Goal: Task Accomplishment & Management: Use online tool/utility

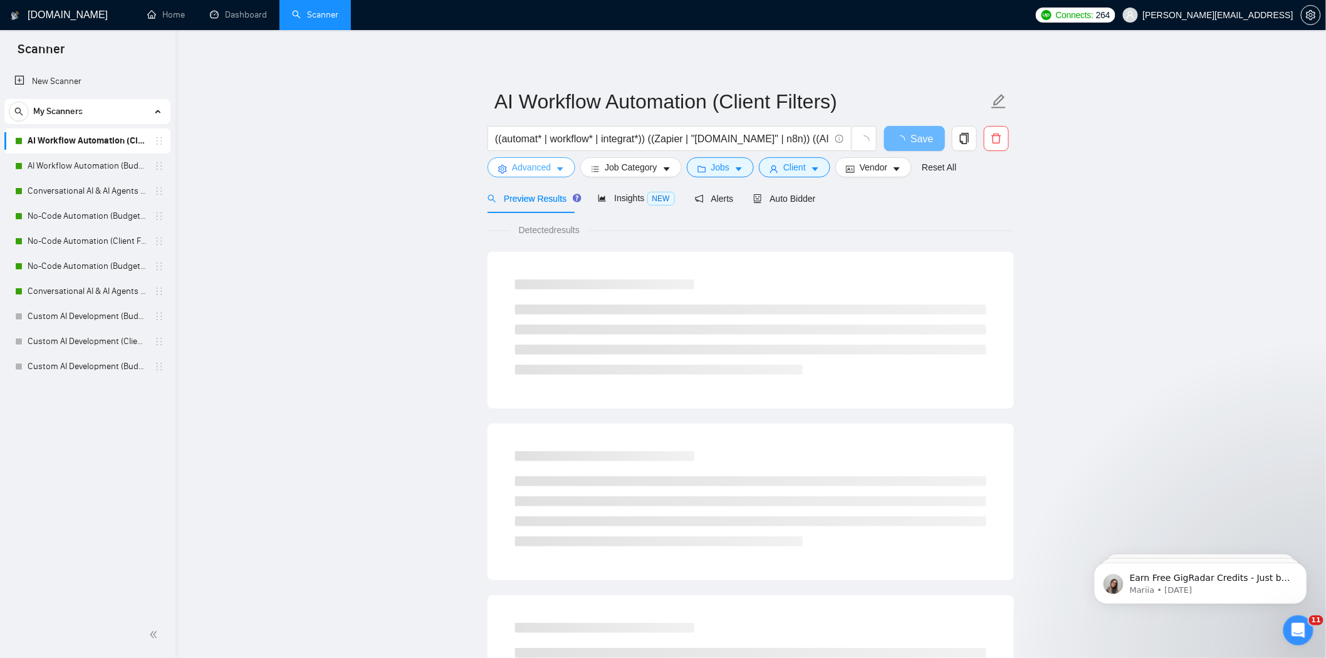
click at [544, 174] on span "Advanced" at bounding box center [531, 167] width 39 height 14
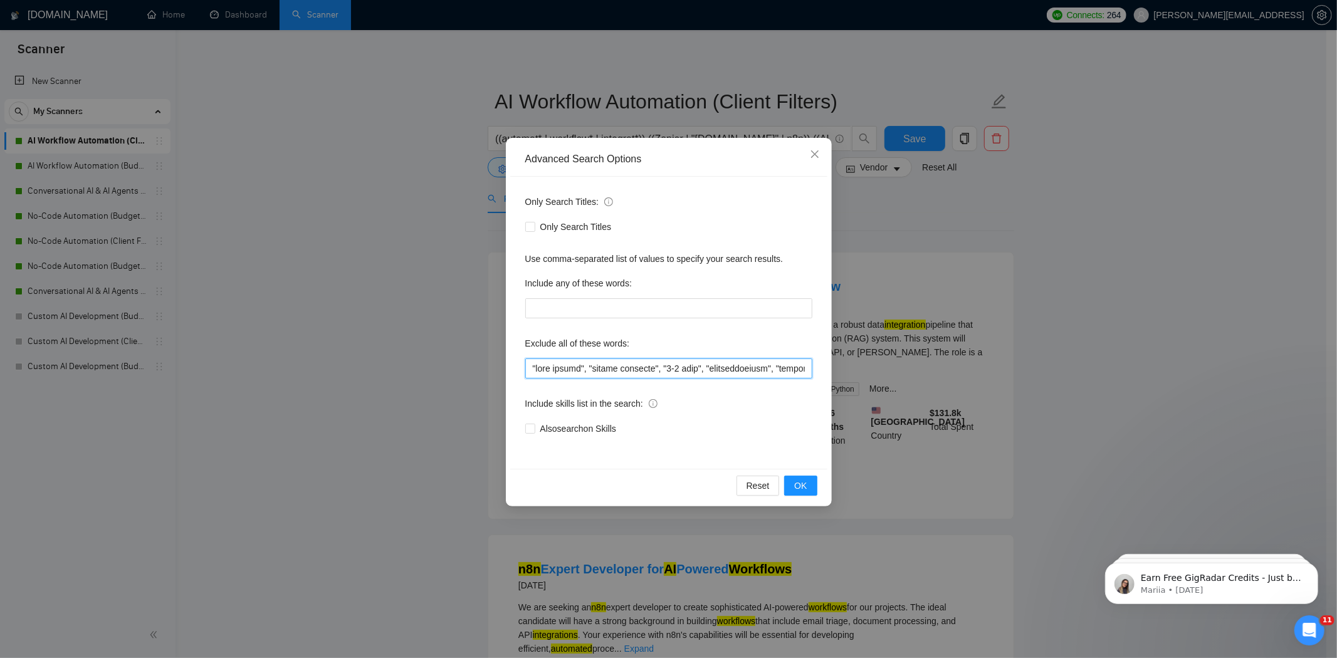
click at [534, 367] on input "text" at bounding box center [668, 369] width 287 height 20
paste input ""YouTube creator" ,"
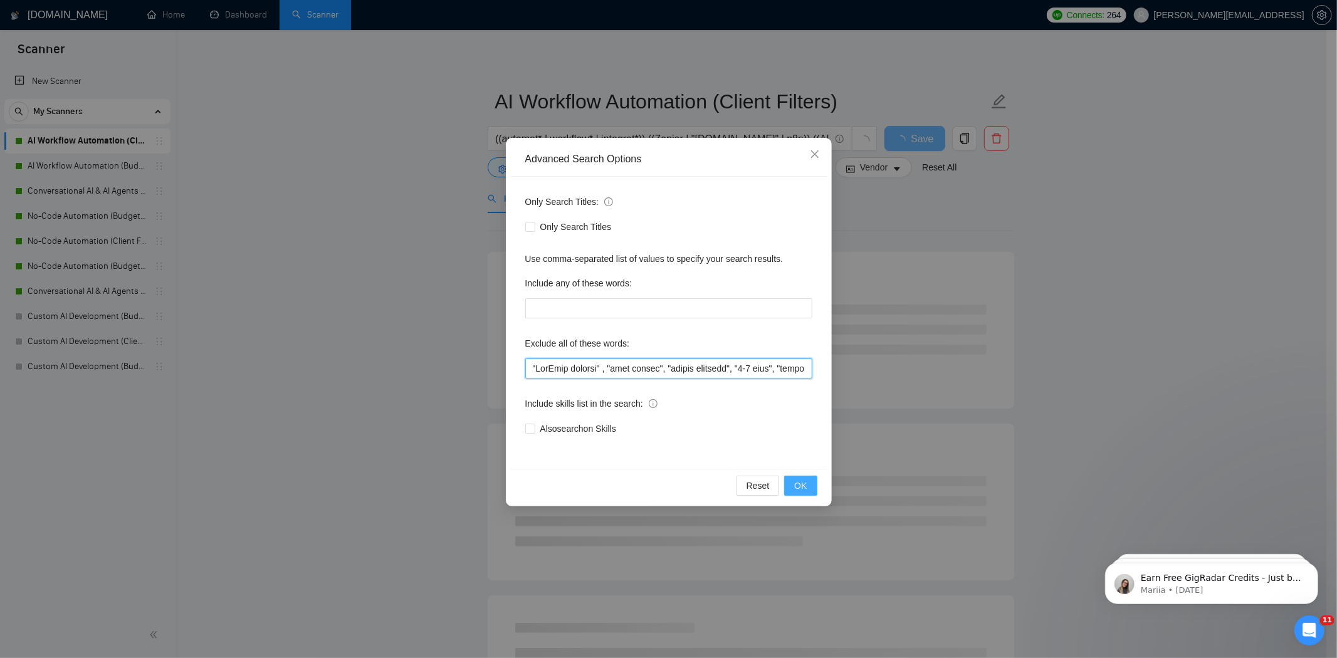
type input ""YouTube creator" , "goto market", "devops engineer", "9-5 role", "applicantsta…"
click at [801, 483] on span "OK" at bounding box center [800, 486] width 13 height 14
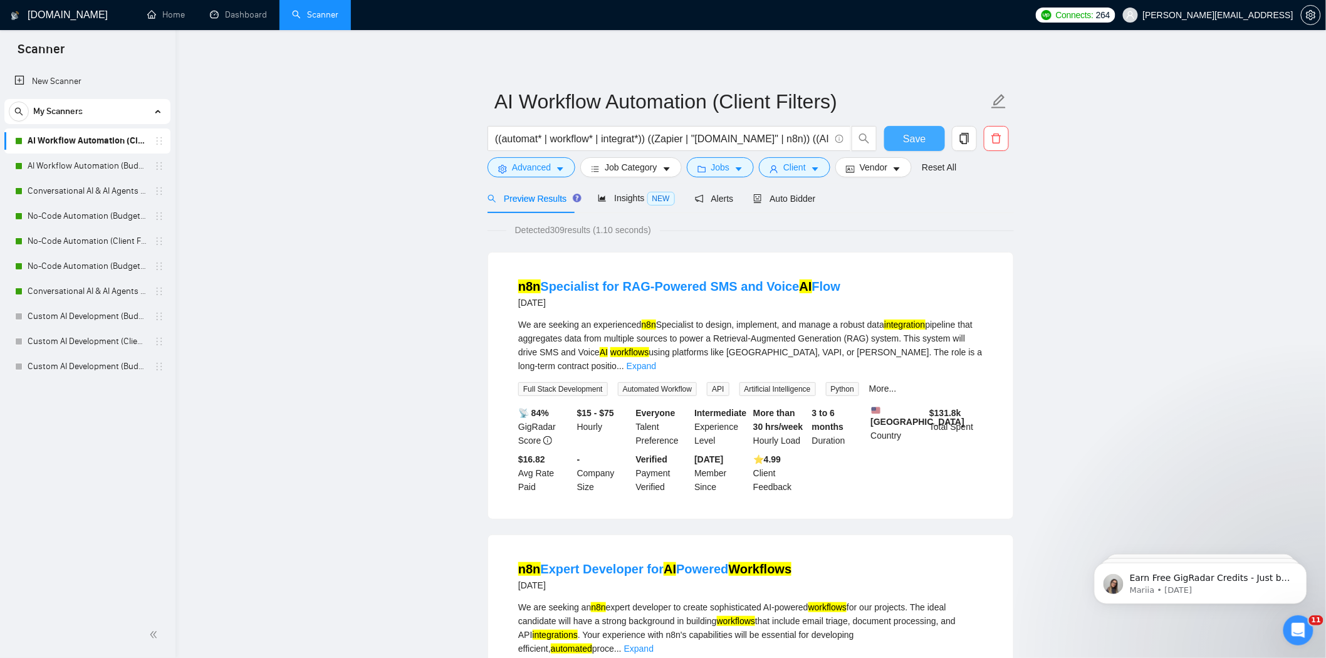
click at [910, 145] on span "Save" at bounding box center [914, 139] width 23 height 16
click at [83, 162] on link "AI Workflow Automation (Budget Filters)" at bounding box center [87, 166] width 119 height 25
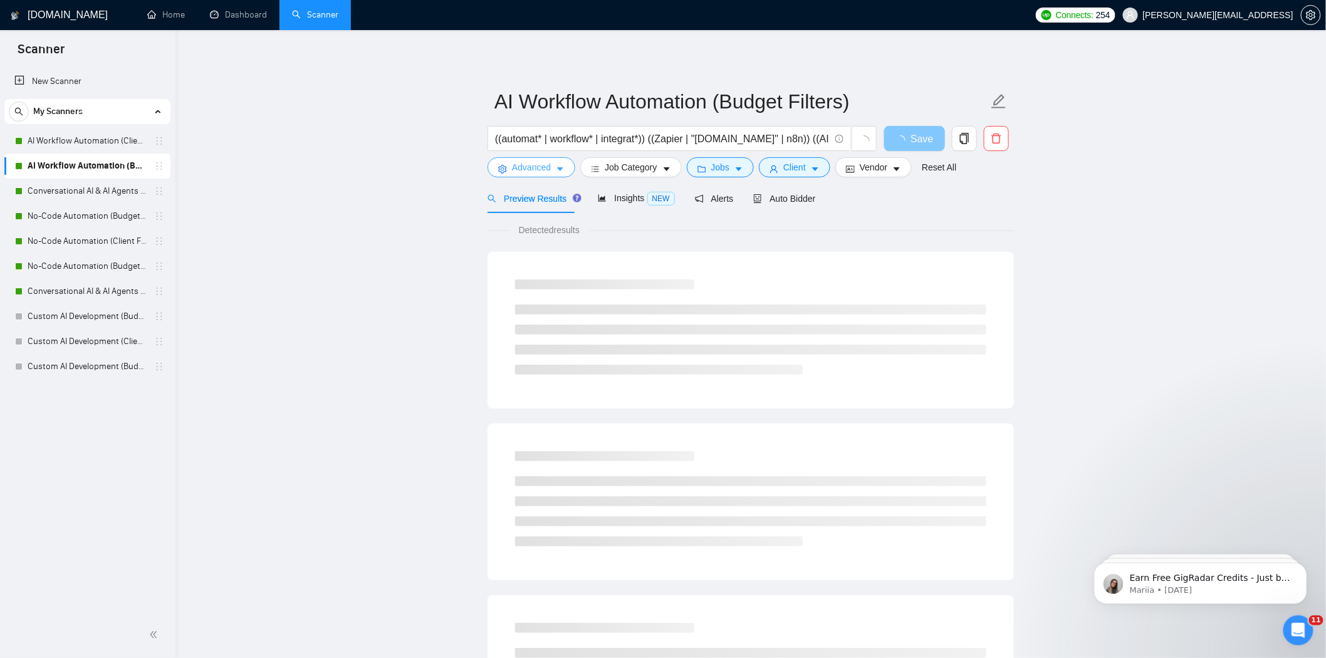
click at [552, 176] on button "Advanced" at bounding box center [532, 167] width 88 height 20
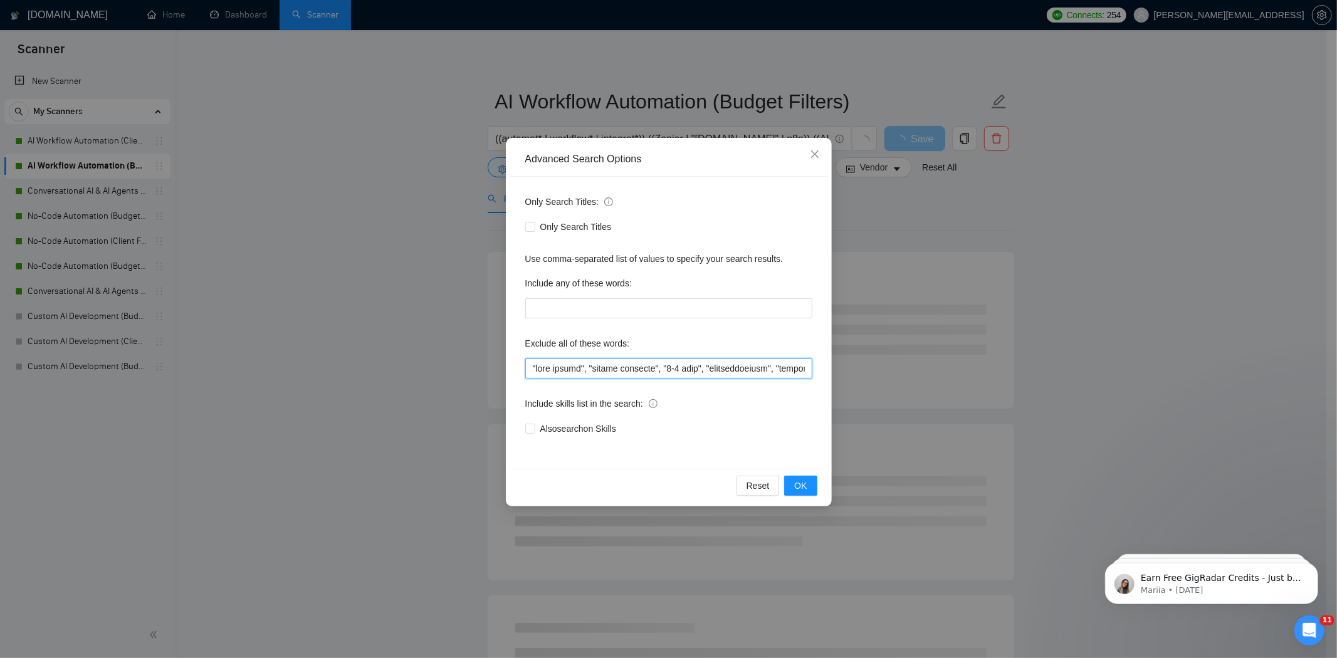
click at [532, 372] on input "text" at bounding box center [668, 369] width 287 height 20
paste input ""YouTube creator" ,"
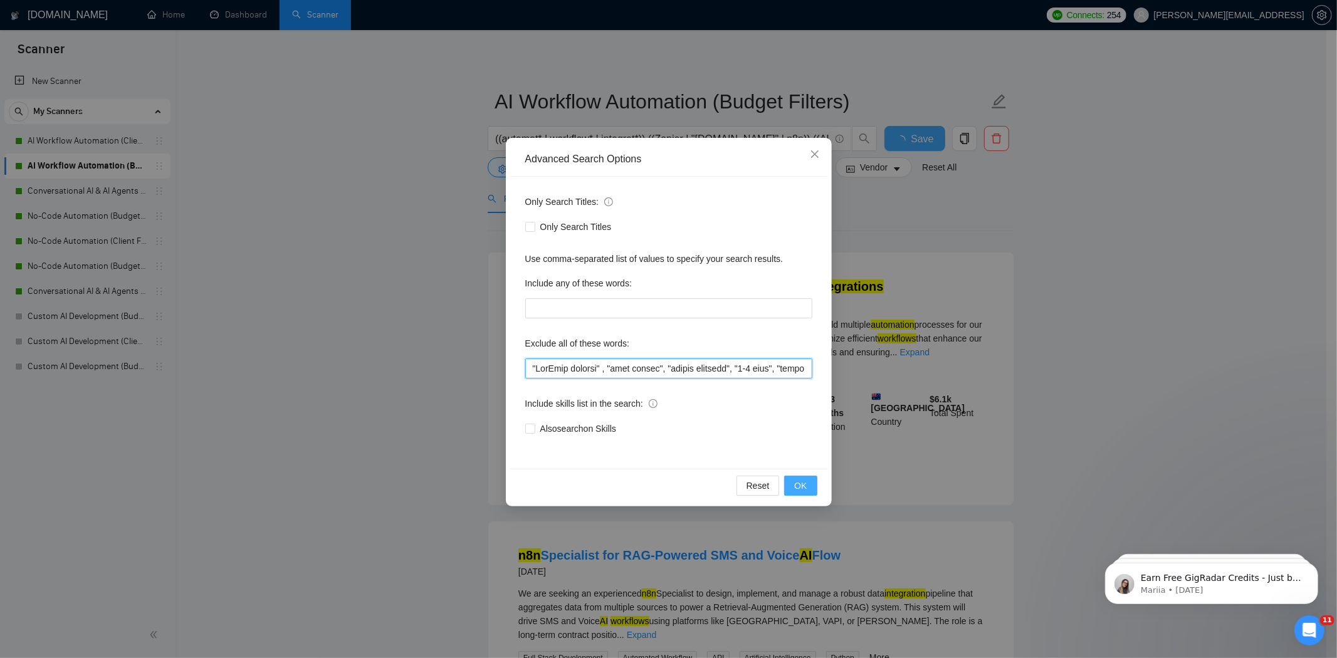
type input ""YouTube creator" , "goto market", "devops engineer", "9-5 role", "applicantsta…"
click at [794, 485] on button "OK" at bounding box center [800, 486] width 33 height 20
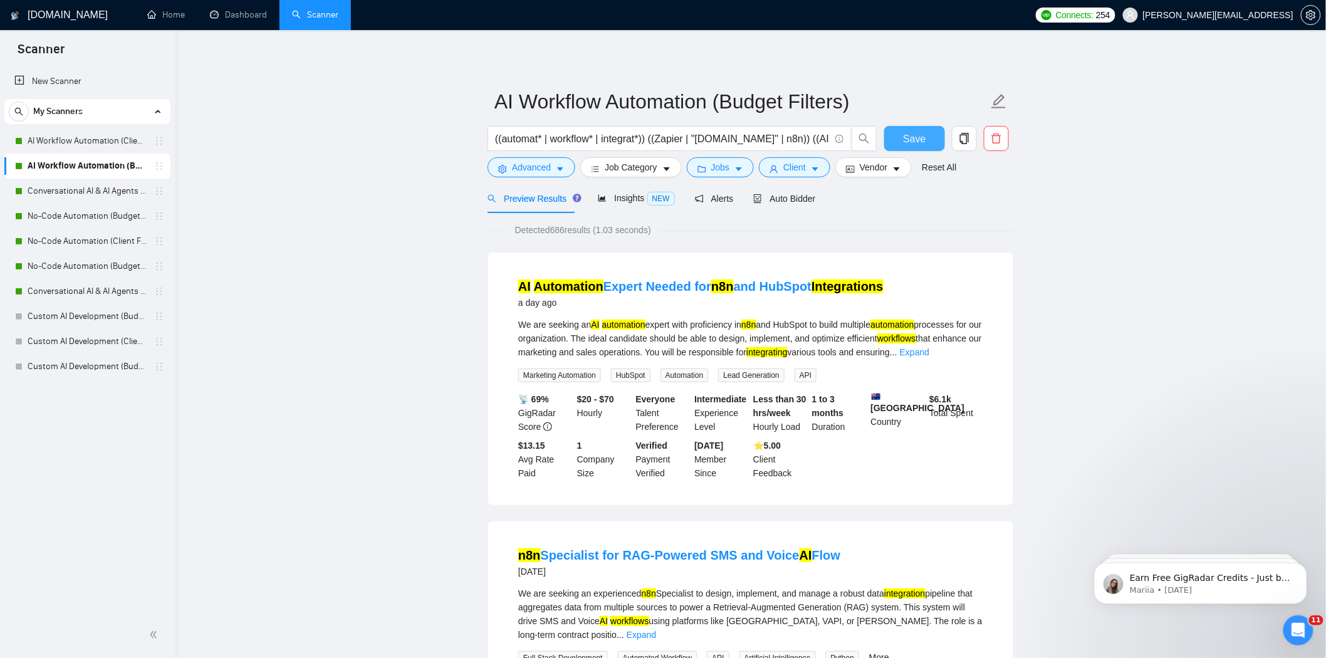
click at [904, 141] on button "Save" at bounding box center [915, 138] width 61 height 25
click at [83, 192] on link "Conversational AI & AI Agents (Client Filters)" at bounding box center [87, 191] width 119 height 25
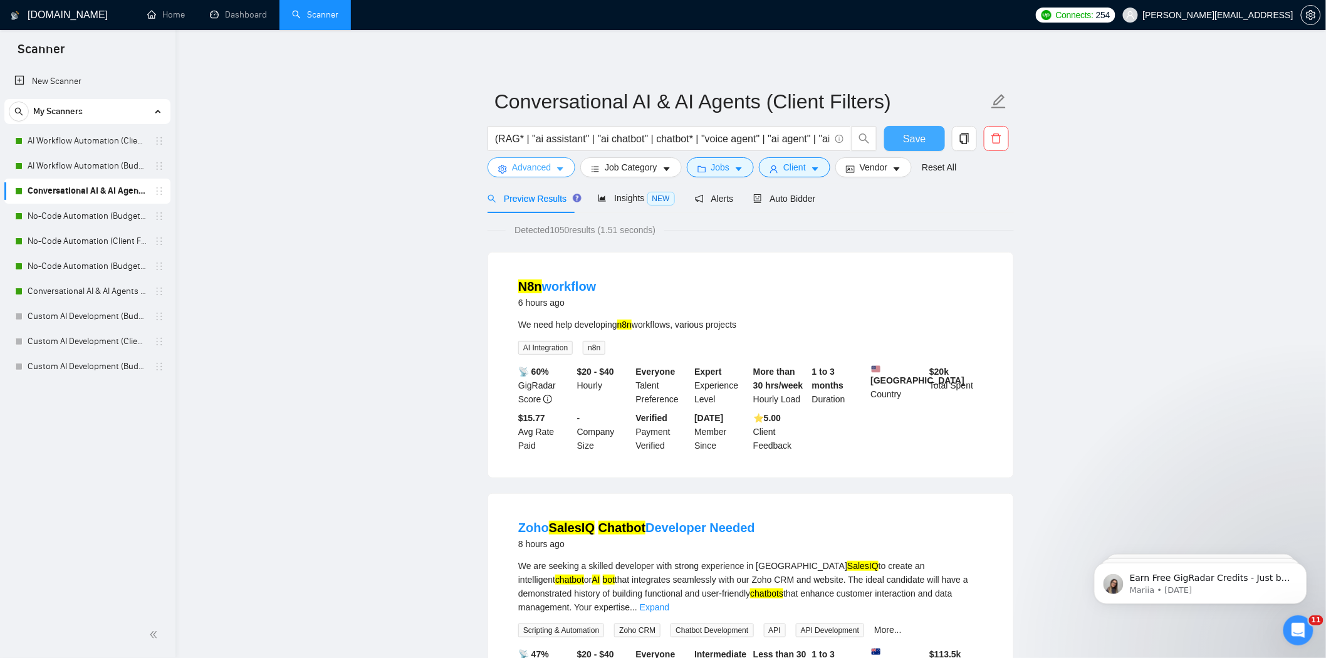
click at [537, 171] on span "Advanced" at bounding box center [531, 167] width 39 height 14
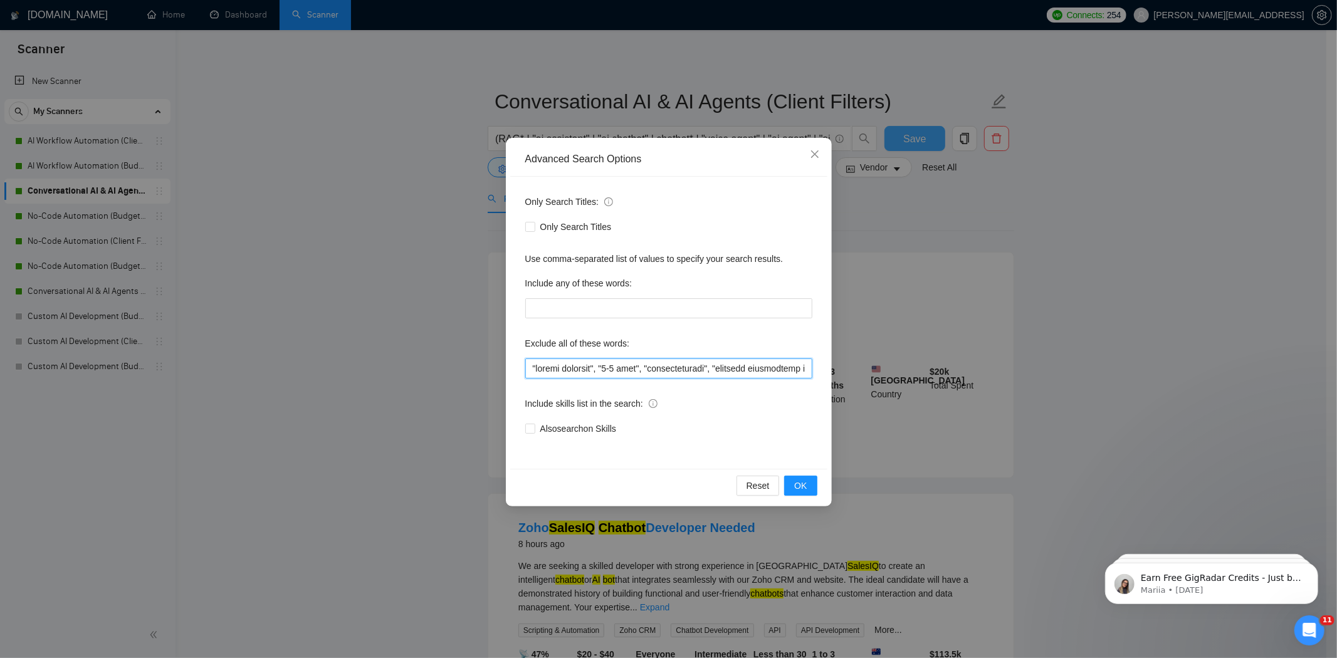
click at [530, 367] on input "text" at bounding box center [668, 369] width 287 height 20
paste input ""YouTube creator" ,"
type input ""YouTube creator" , "devops engineer", "9-5 role", "applicantstack", "business …"
click at [795, 486] on span "OK" at bounding box center [800, 486] width 13 height 14
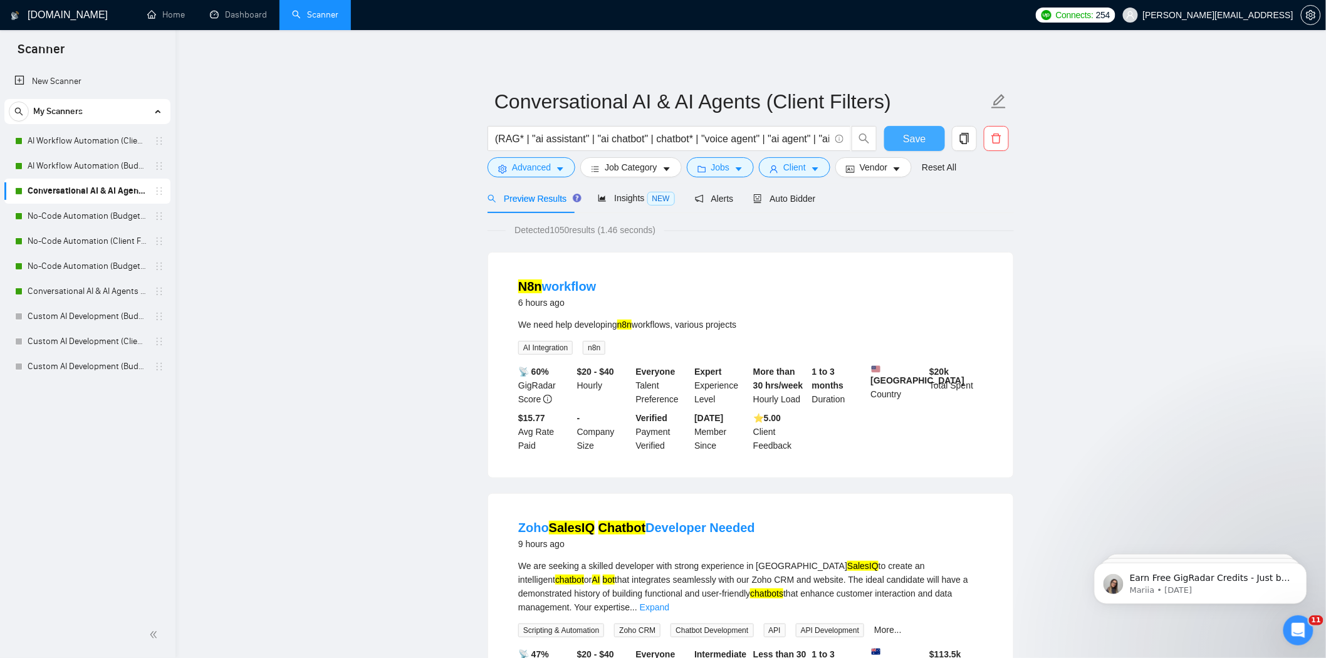
click at [928, 141] on button "Save" at bounding box center [915, 138] width 61 height 25
click at [91, 216] on link "No-Code Automation (Budget Filters)" at bounding box center [87, 216] width 119 height 25
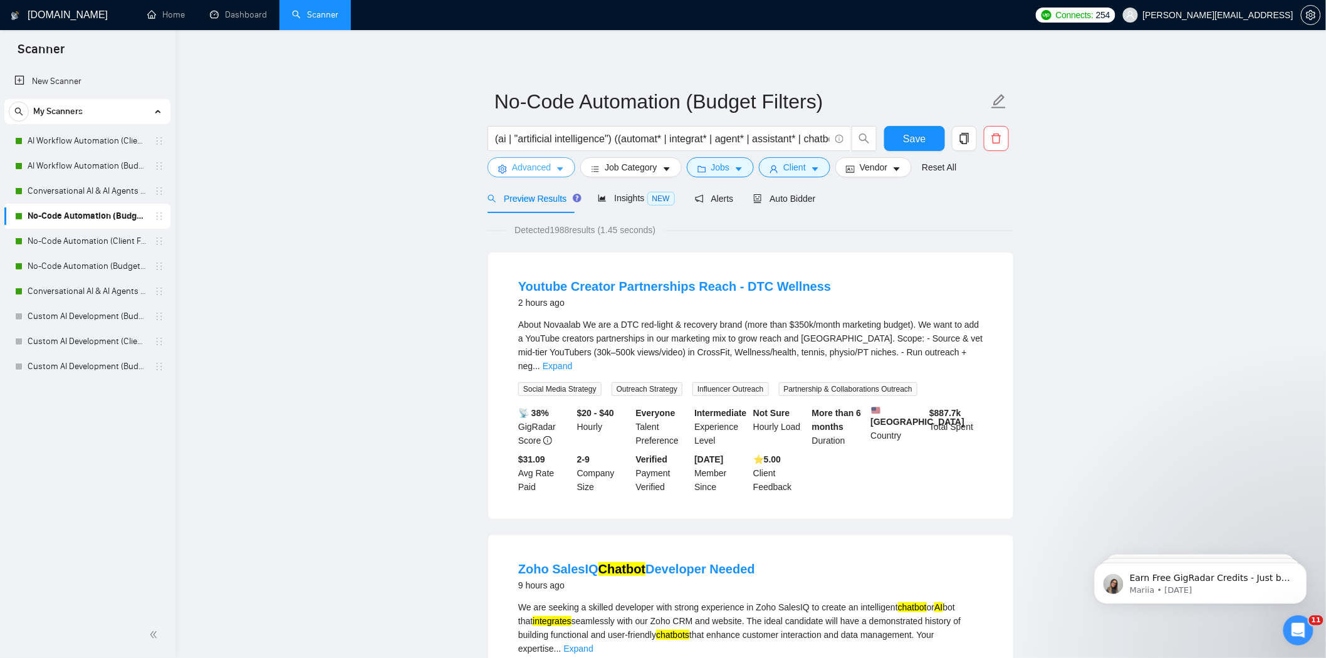
click at [552, 167] on button "Advanced" at bounding box center [532, 167] width 88 height 20
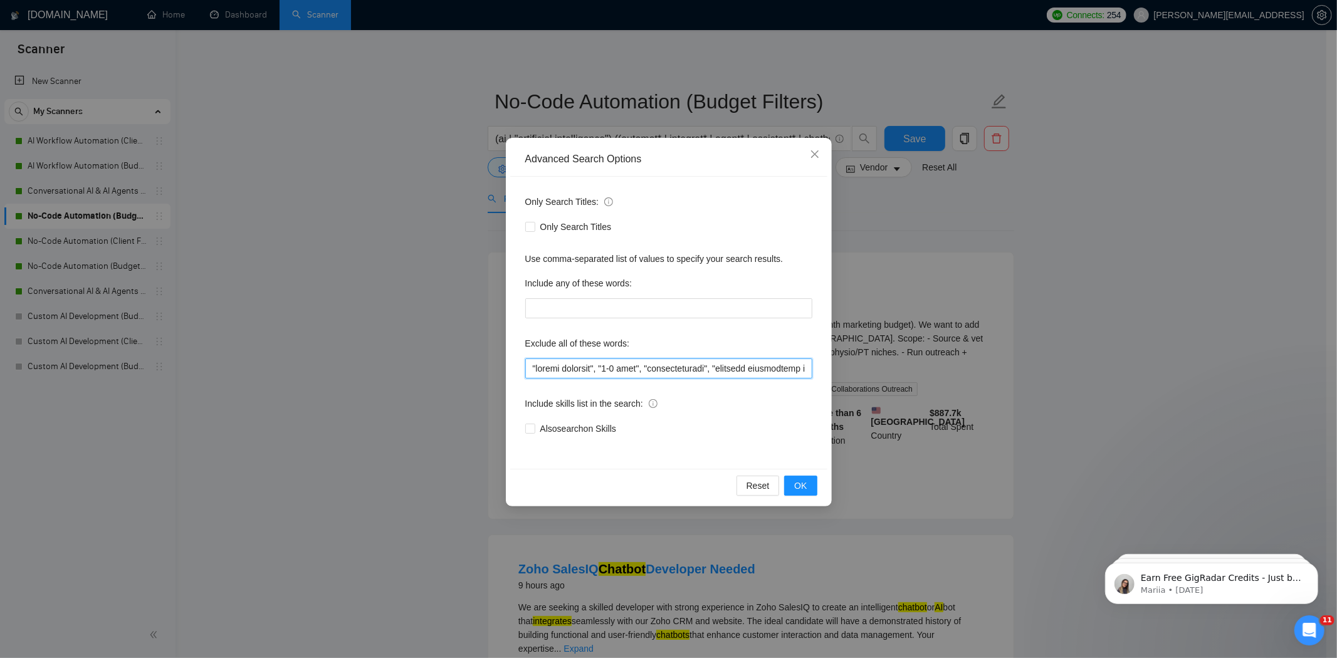
click at [528, 371] on input "text" at bounding box center [668, 369] width 287 height 20
paste input ""YouTube creator" ,"
type input ""YouTube creator" , "devops engineer", "9-5 role", "applicantstack", "business …"
click at [798, 485] on span "OK" at bounding box center [800, 486] width 13 height 14
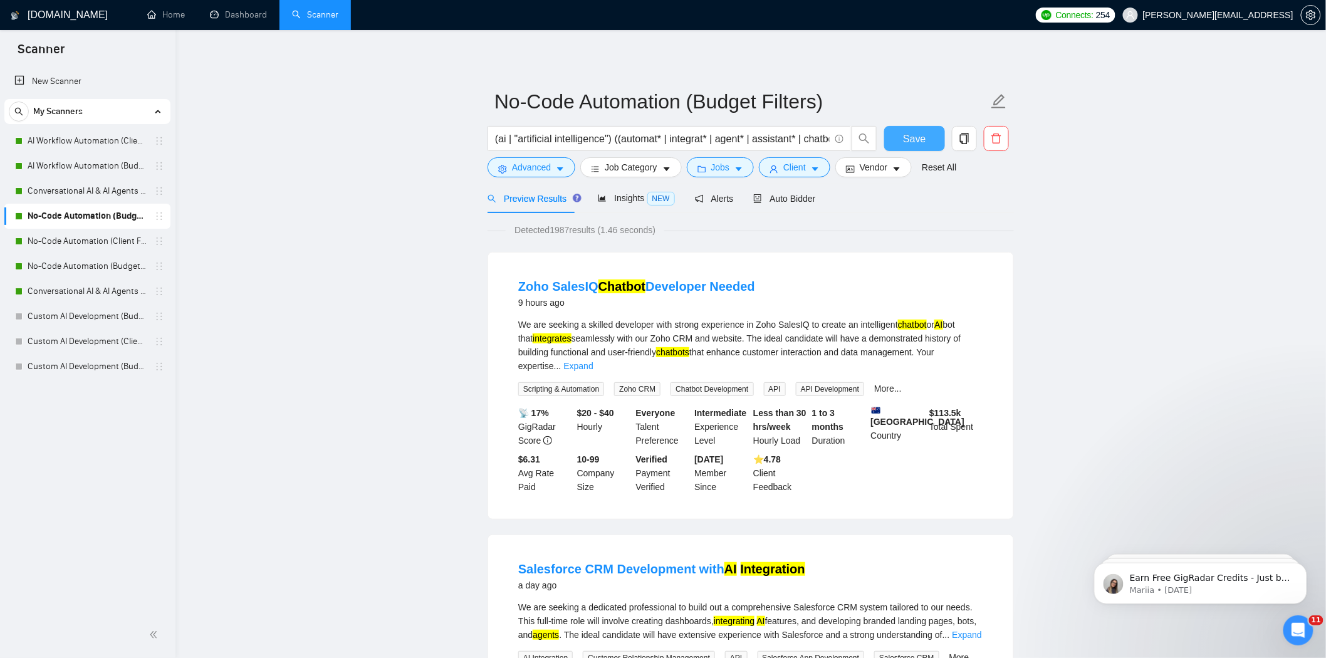
click at [918, 141] on span "Save" at bounding box center [914, 139] width 23 height 16
click at [84, 245] on link "No-Code Automation (Client Filters)" at bounding box center [87, 241] width 119 height 25
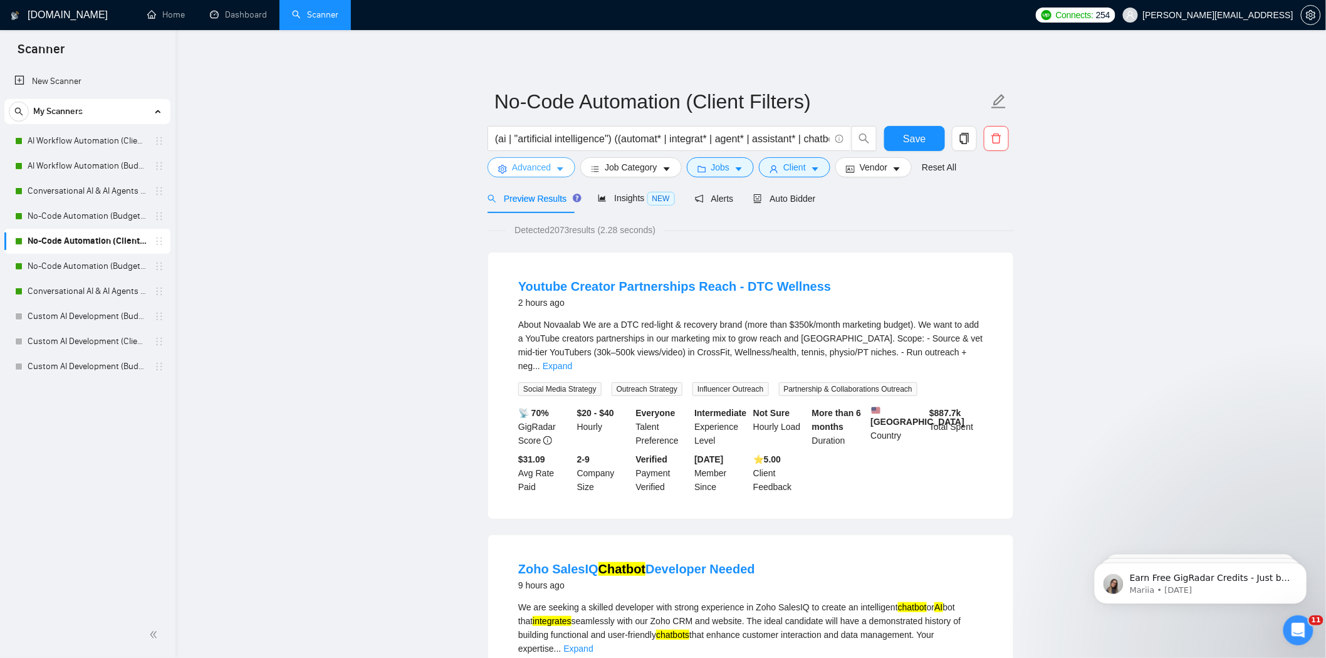
click at [548, 161] on span "Advanced" at bounding box center [531, 167] width 39 height 14
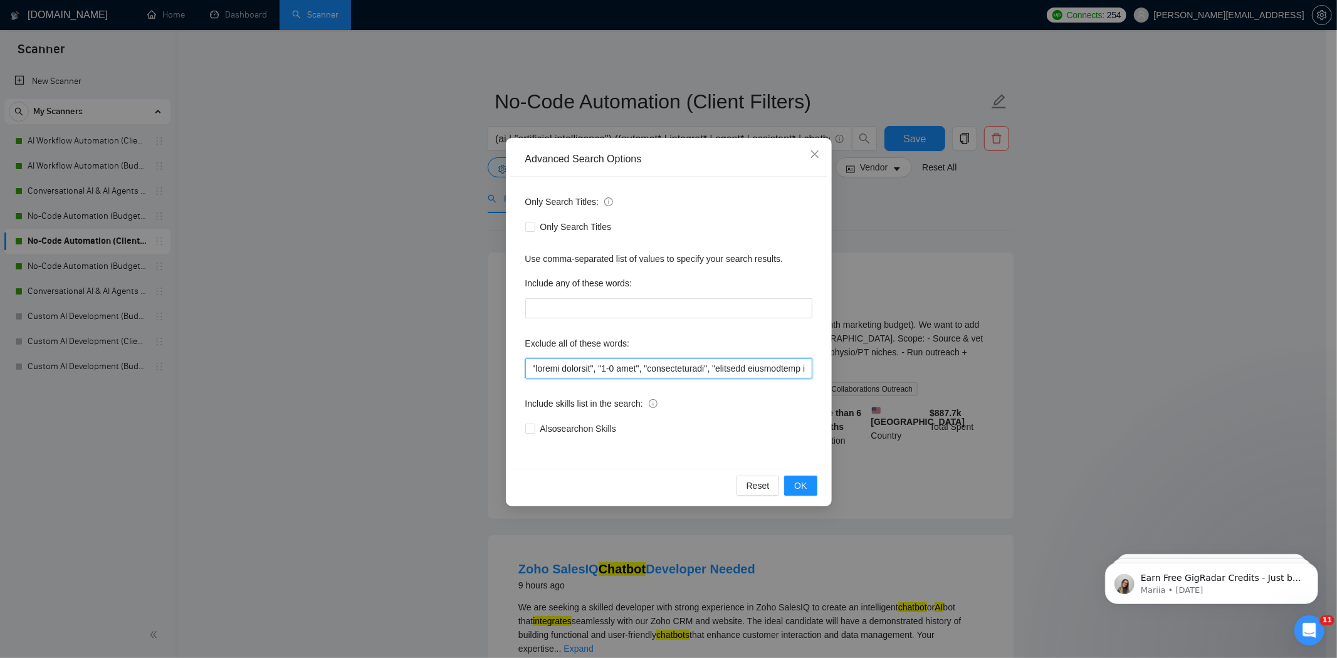
click at [528, 373] on input "text" at bounding box center [668, 369] width 287 height 20
paste input ""YouTube creator" ,"
type input ""YouTube creator" , "devops engineer", "9-5 role", "applicantstack", "business …"
click at [790, 484] on button "OK" at bounding box center [800, 486] width 33 height 20
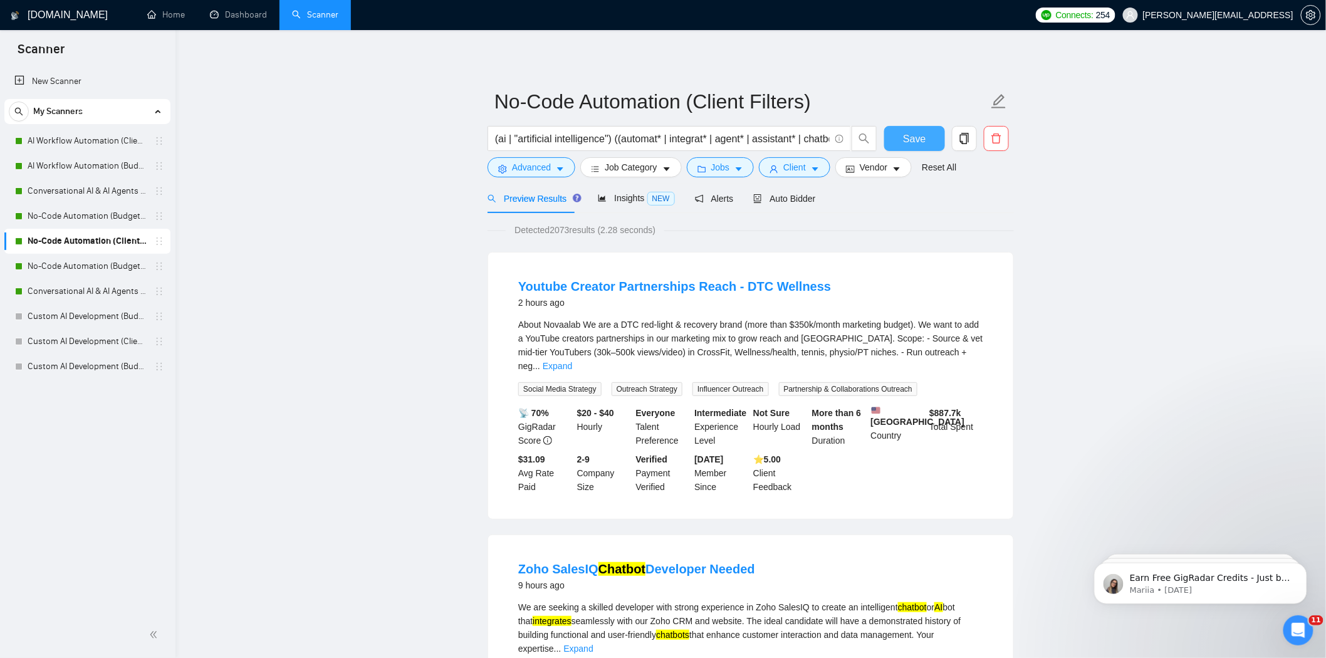
click at [911, 147] on button "Save" at bounding box center [915, 138] width 61 height 25
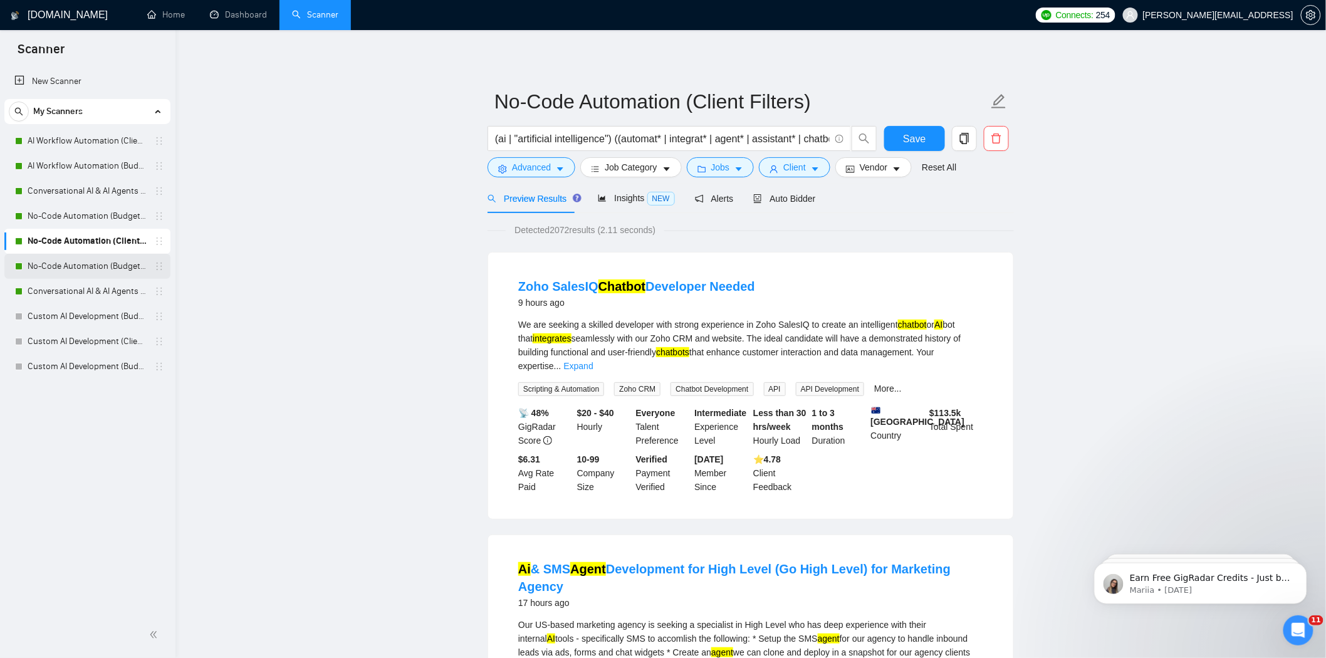
click at [87, 271] on link "No-Code Automation (Budget Filters W4, Aug)" at bounding box center [87, 266] width 119 height 25
click at [552, 170] on button "Advanced" at bounding box center [532, 167] width 88 height 20
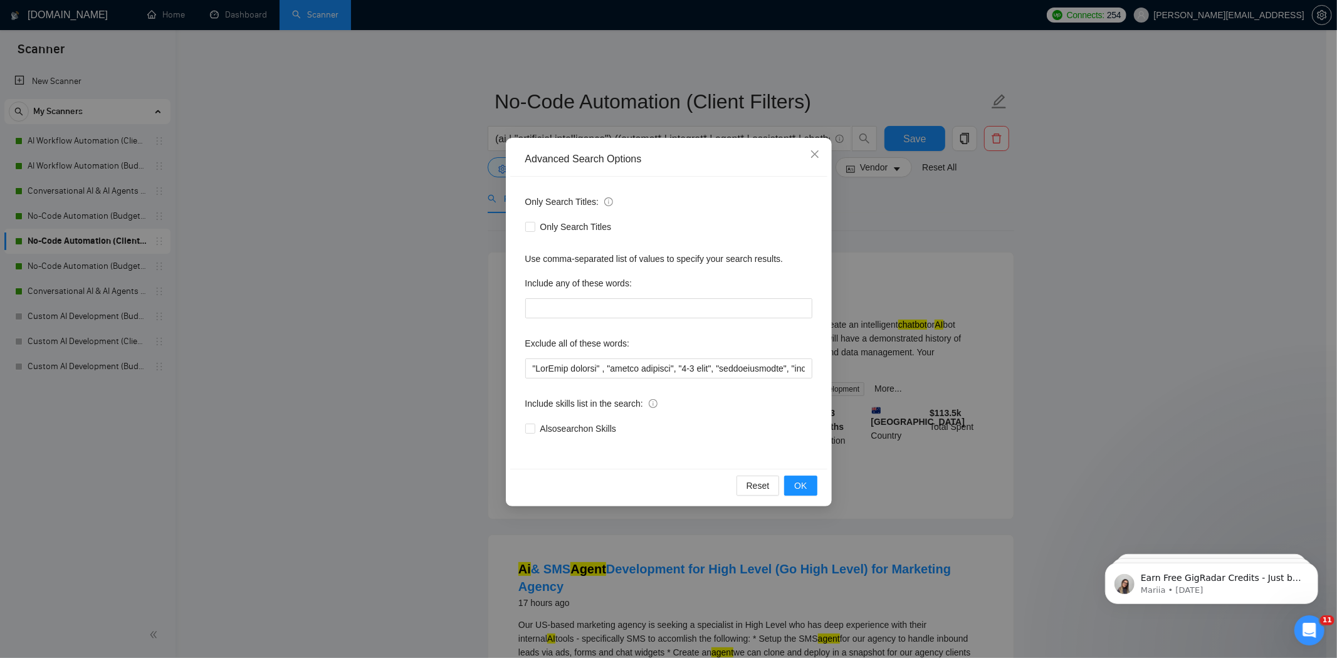
click at [314, 302] on div "Advanced Search Options Only Search Titles: Only Search Titles Use comma-separa…" at bounding box center [668, 329] width 1337 height 658
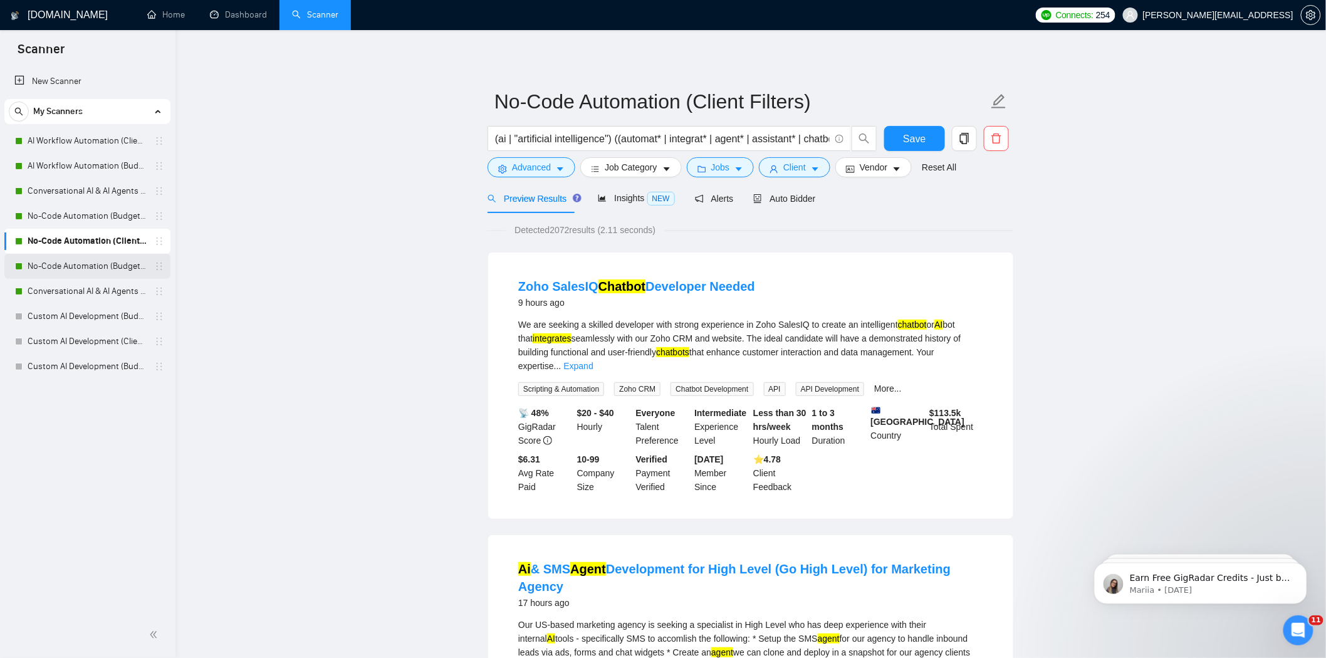
click at [102, 266] on link "No-Code Automation (Budget Filters W4, Aug)" at bounding box center [87, 266] width 119 height 25
click at [905, 134] on span "Save" at bounding box center [914, 139] width 23 height 16
click at [65, 260] on link "No-Code Automation (Budget Filters W4, Aug)" at bounding box center [87, 266] width 119 height 25
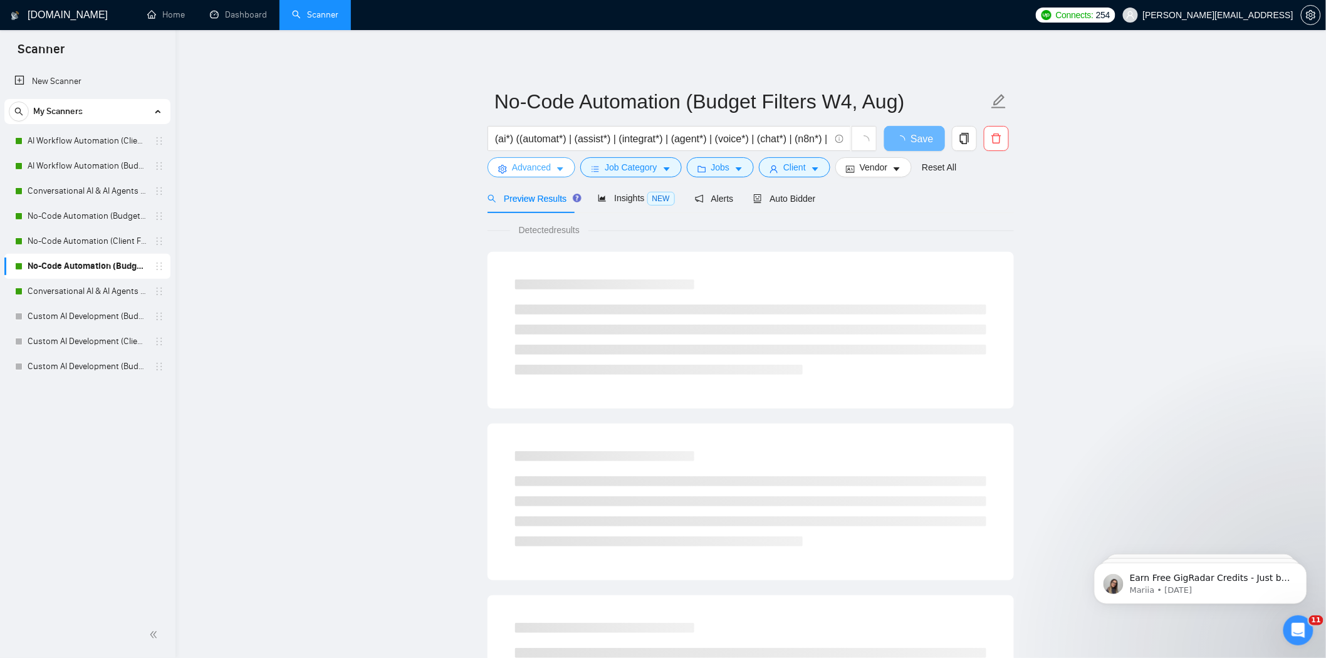
click at [541, 171] on span "Advanced" at bounding box center [531, 167] width 39 height 14
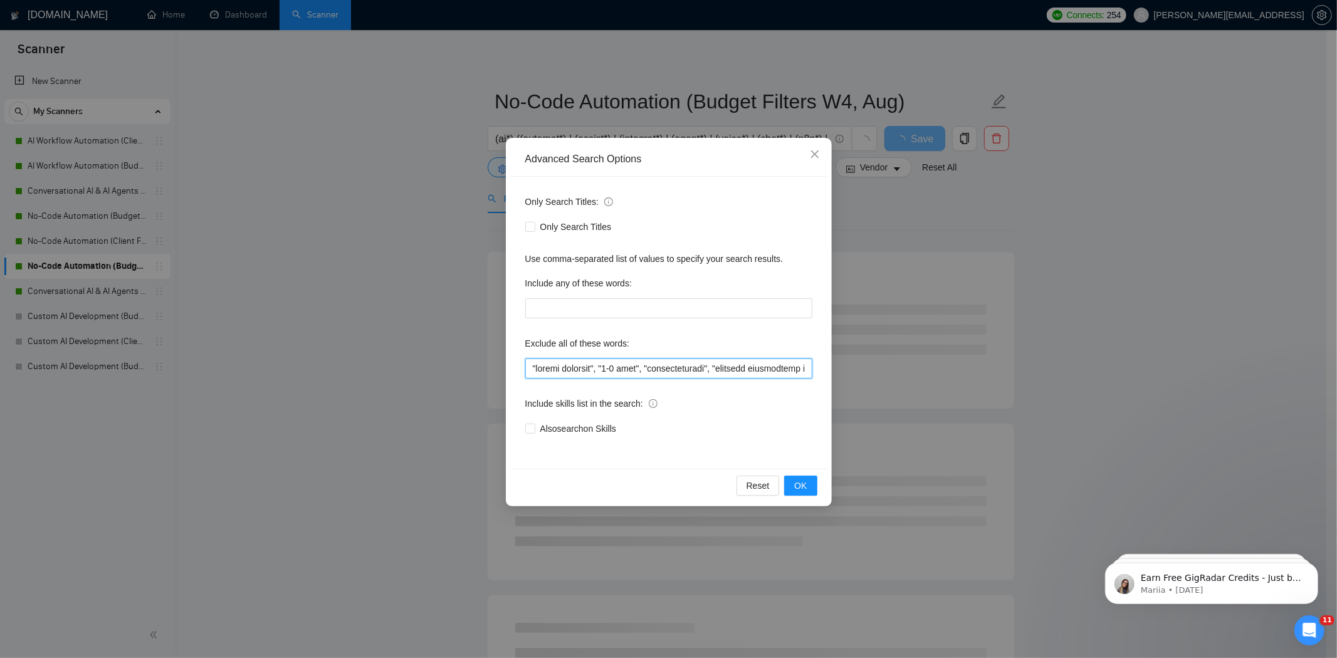
click at [533, 370] on input "text" at bounding box center [668, 369] width 287 height 20
paste input ""YouTube creator" ,"
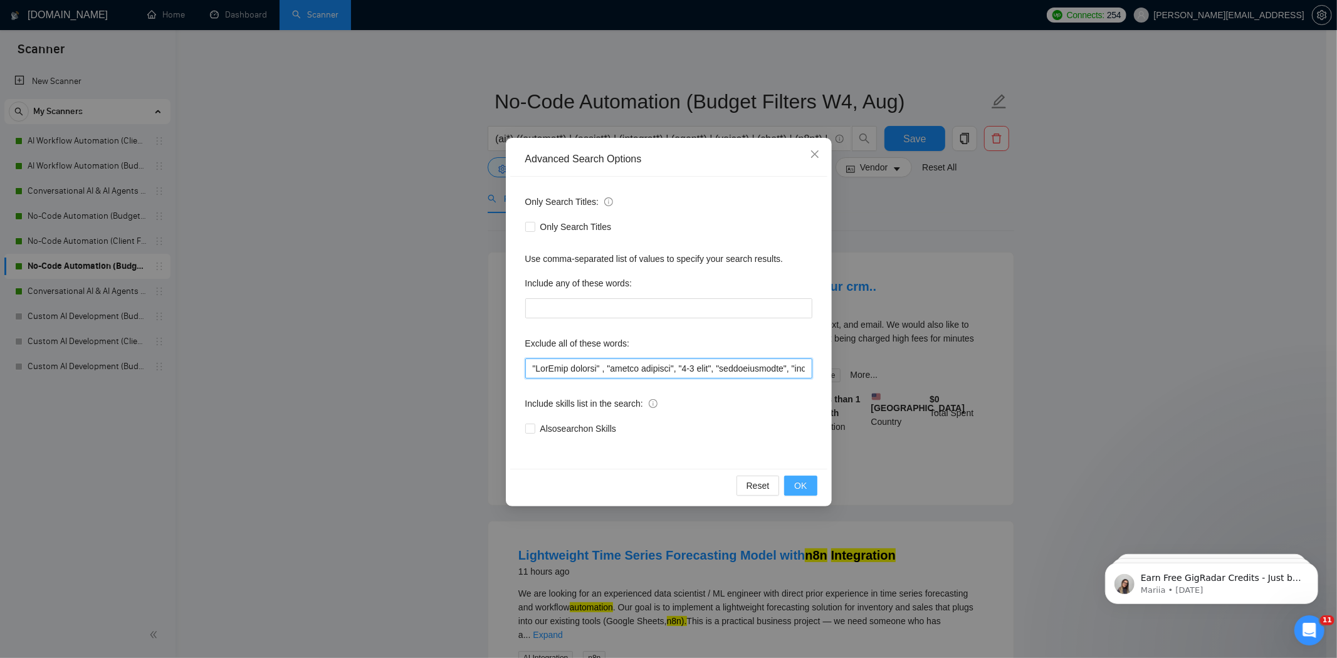
type input ""YouTube creator" , "devops engineer", "9-5 role", "applicantstack", "business …"
click at [804, 488] on span "OK" at bounding box center [800, 486] width 13 height 14
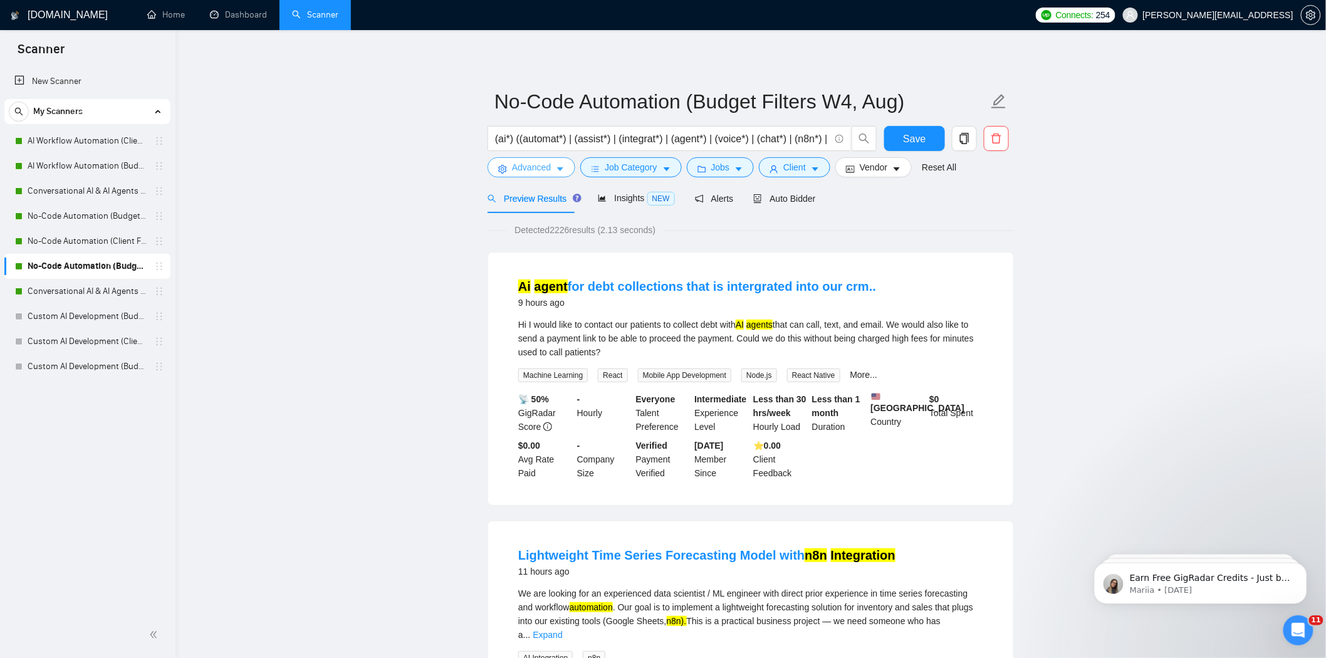
click at [552, 167] on button "Advanced" at bounding box center [532, 167] width 88 height 20
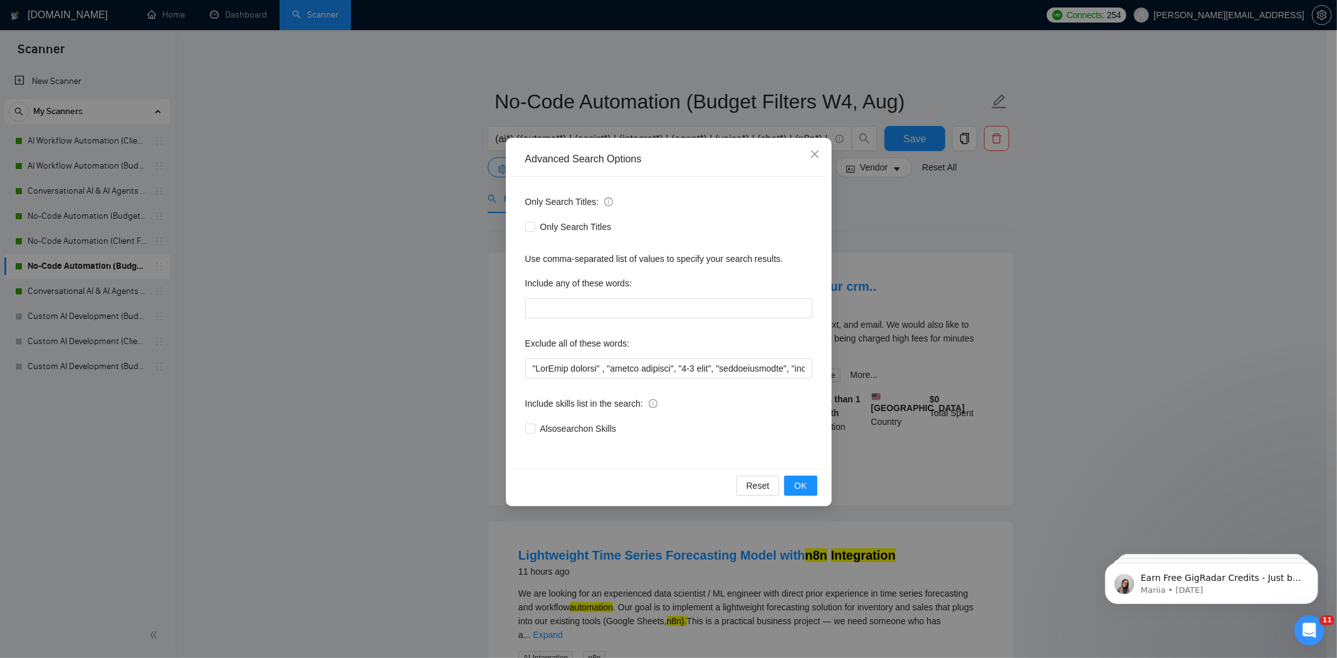
click at [954, 202] on div "Advanced Search Options Only Search Titles: Only Search Titles Use comma-separa…" at bounding box center [668, 329] width 1337 height 658
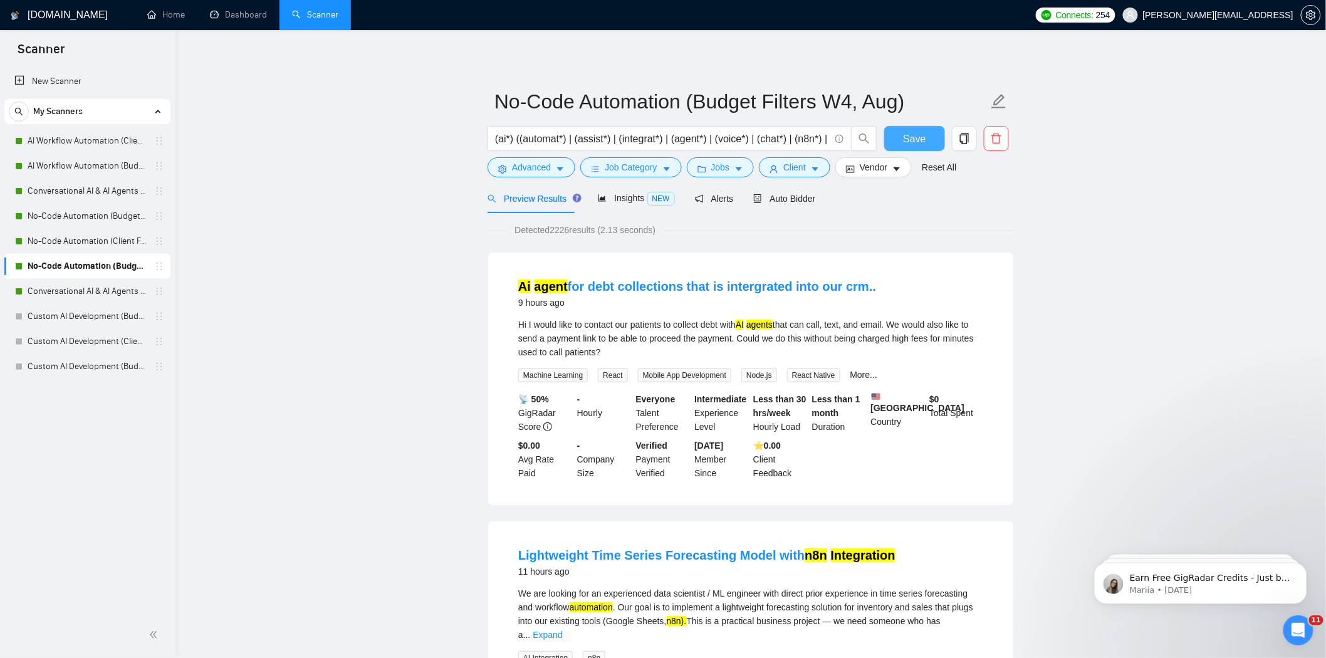
click at [922, 143] on span "Save" at bounding box center [914, 139] width 23 height 16
click at [81, 291] on link "Conversational AI & AI Agents (Budget Filters)" at bounding box center [87, 291] width 119 height 25
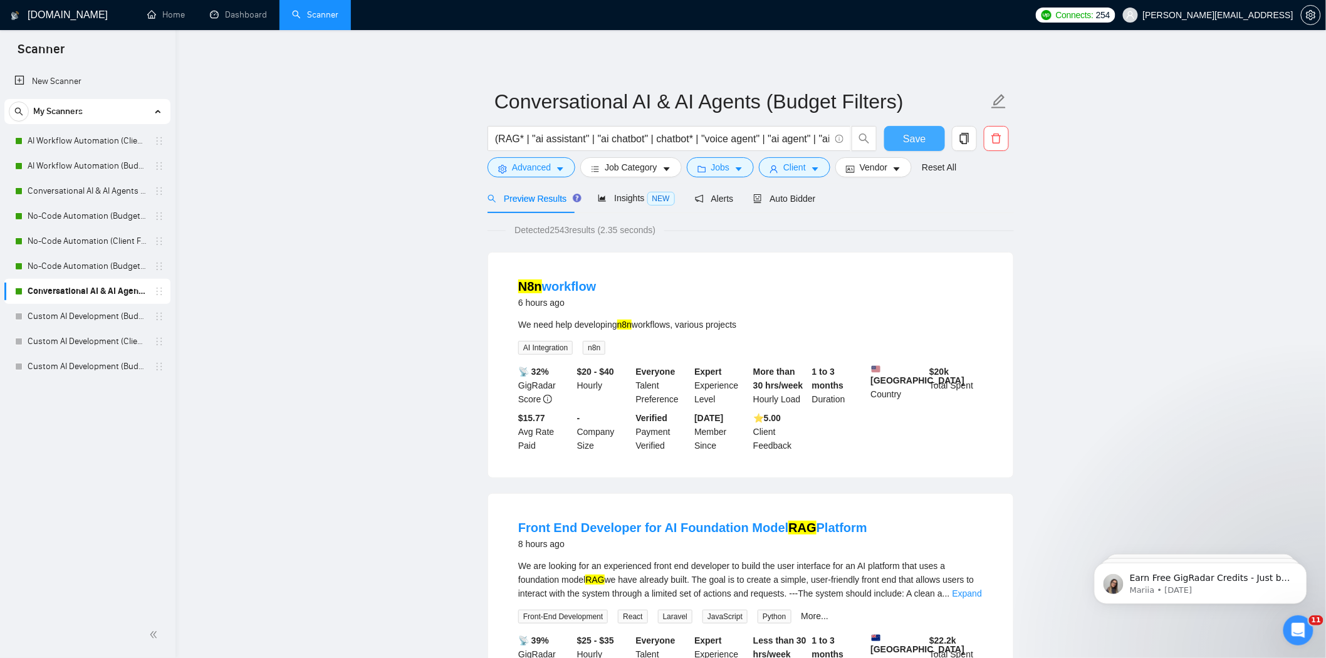
click at [911, 140] on span "Save" at bounding box center [914, 139] width 23 height 16
click at [549, 165] on span "Advanced" at bounding box center [531, 167] width 39 height 14
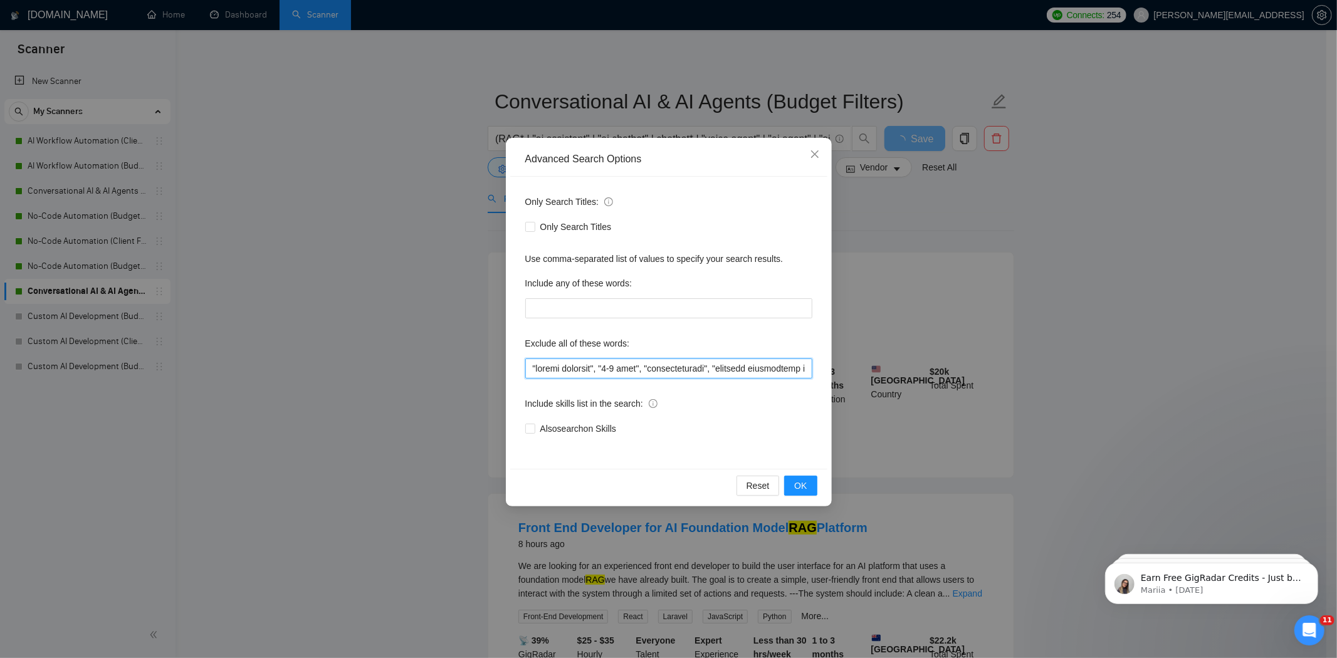
click at [531, 367] on input "text" at bounding box center [668, 369] width 287 height 20
paste input ""YouTube creator" ,"
type input ""YouTube creator" , "devops engineer", "9-5 role", "applicantstack", "business …"
click at [801, 486] on span "OK" at bounding box center [800, 486] width 13 height 14
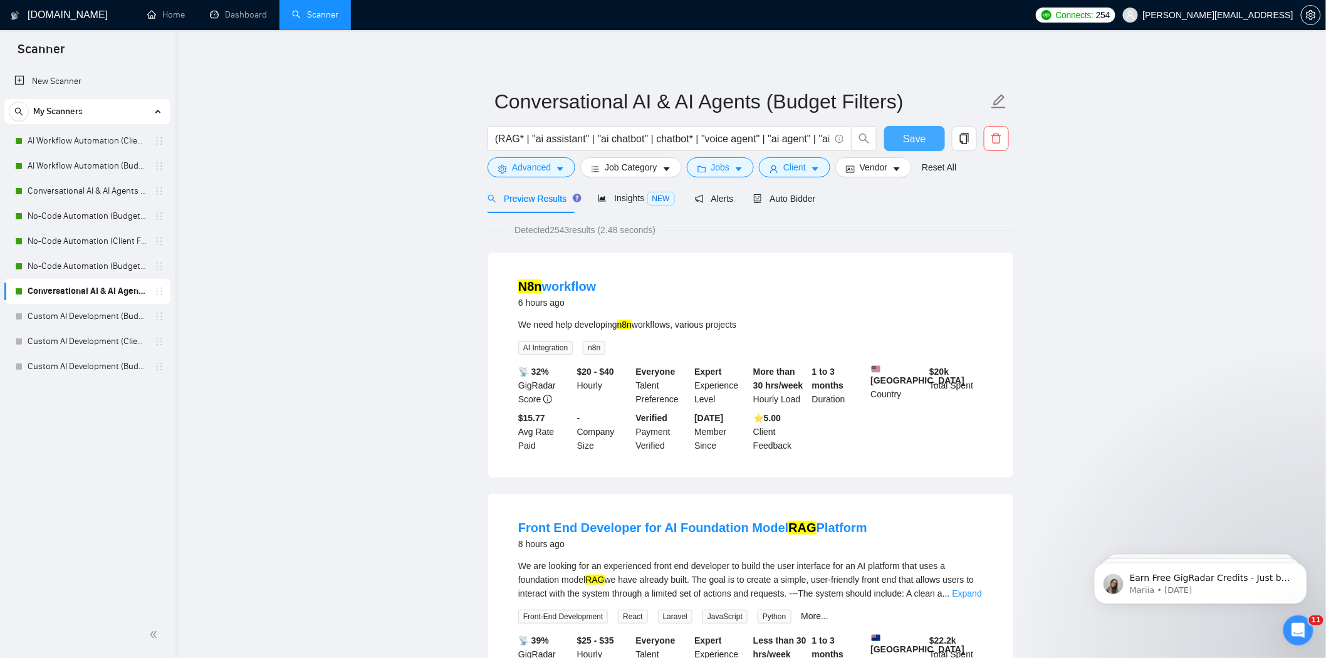
click at [922, 134] on span "Save" at bounding box center [914, 139] width 23 height 16
